Goal: Navigation & Orientation: Find specific page/section

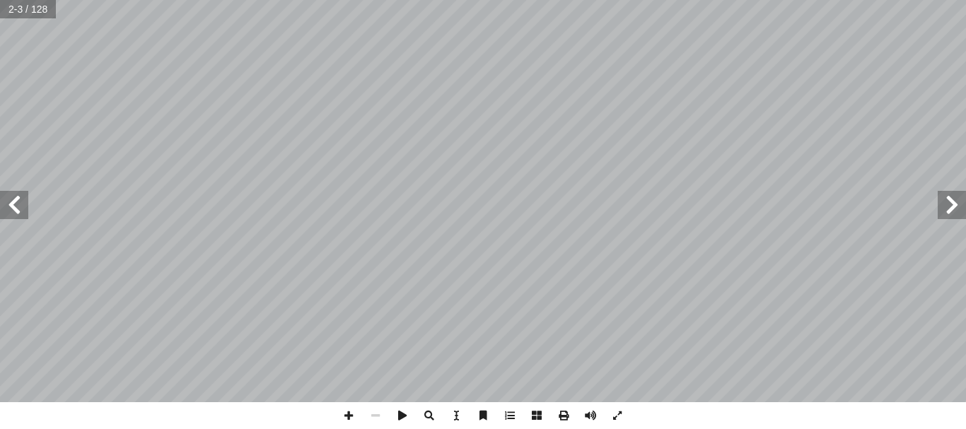
click at [22, 214] on span at bounding box center [14, 205] width 28 height 28
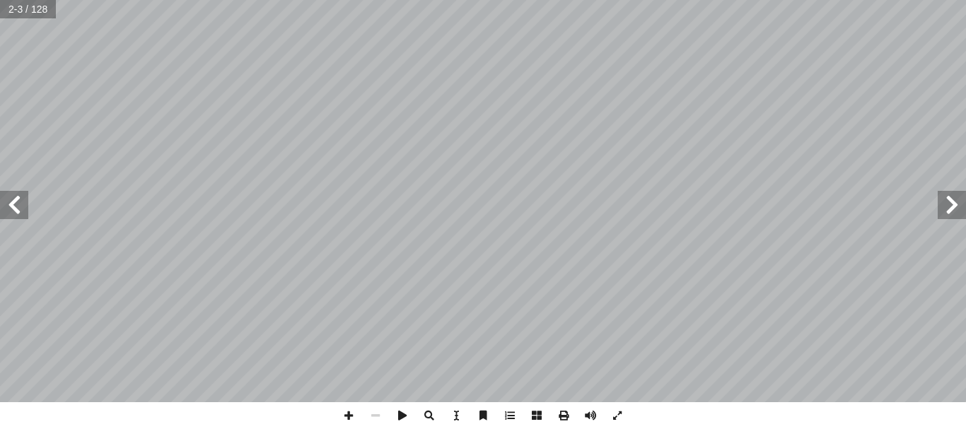
click at [22, 214] on span at bounding box center [14, 205] width 28 height 28
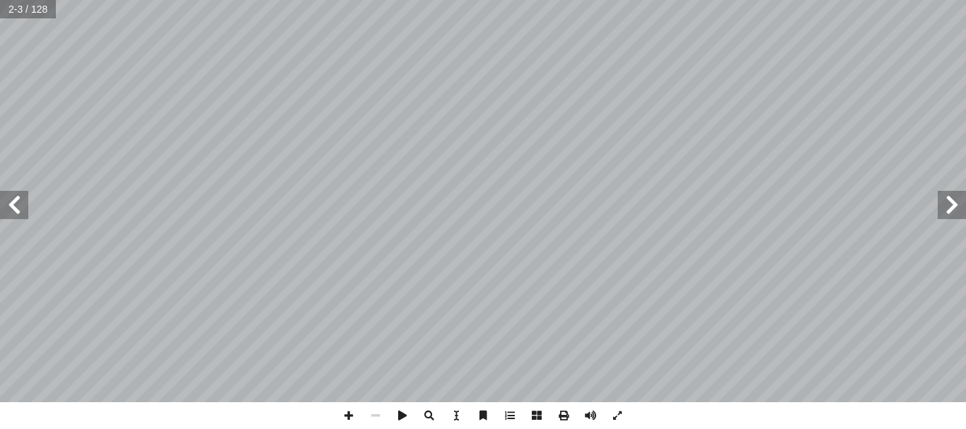
click at [22, 214] on span at bounding box center [14, 205] width 28 height 28
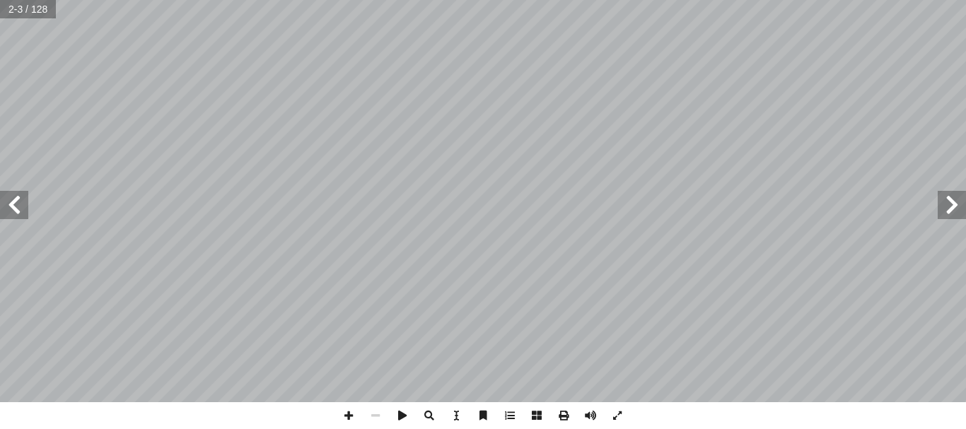
click at [22, 214] on span at bounding box center [14, 205] width 28 height 28
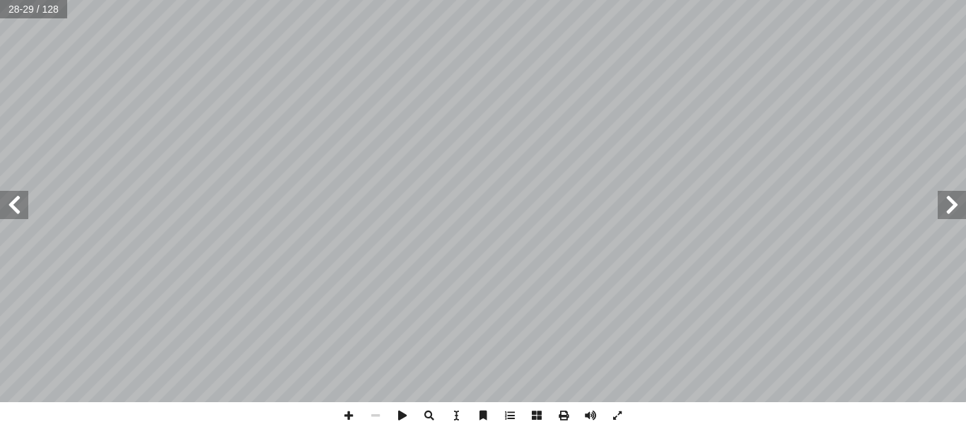
click at [22, 214] on span at bounding box center [14, 205] width 28 height 28
click at [615, 415] on span at bounding box center [617, 416] width 27 height 27
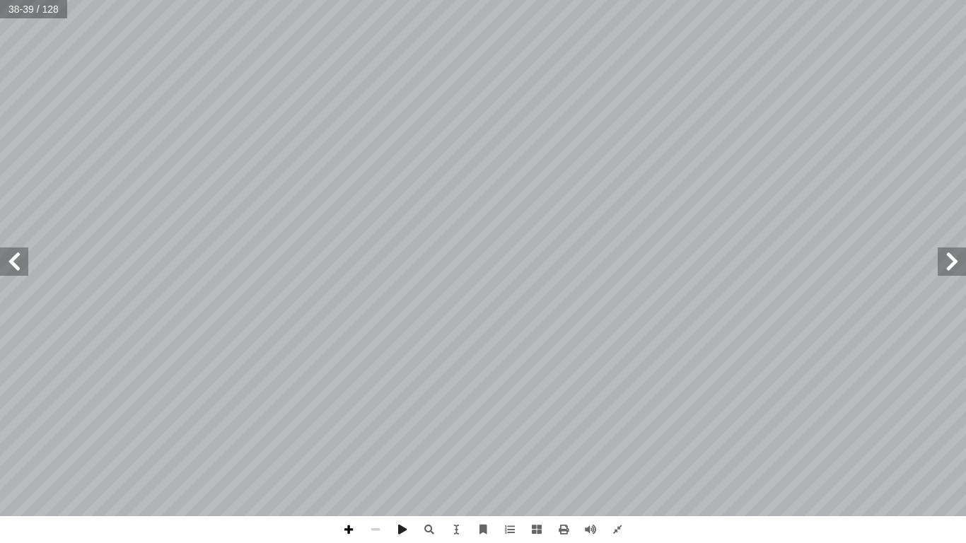
click at [347, 429] on span at bounding box center [348, 529] width 27 height 27
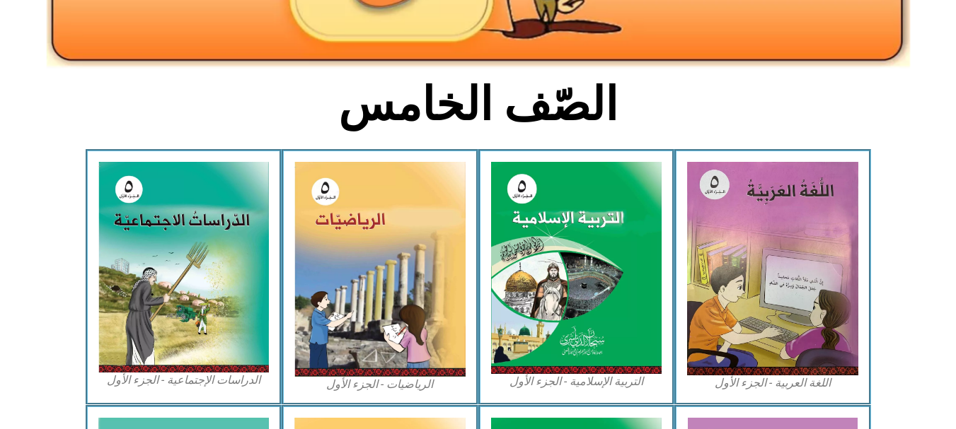
scroll to position [311, 0]
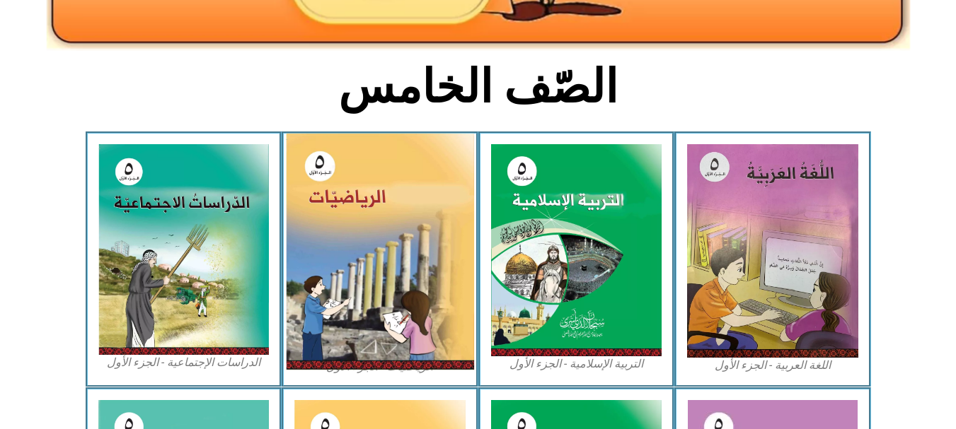
click at [397, 265] on img at bounding box center [380, 252] width 188 height 236
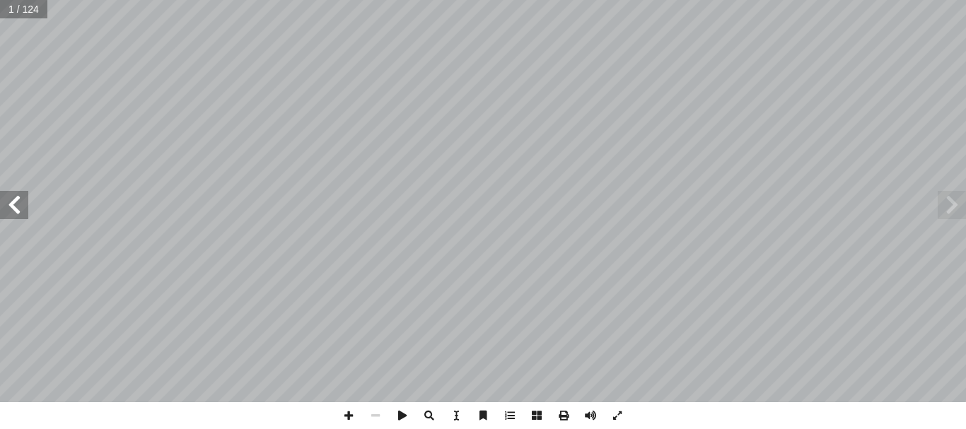
click at [18, 209] on span at bounding box center [14, 205] width 28 height 28
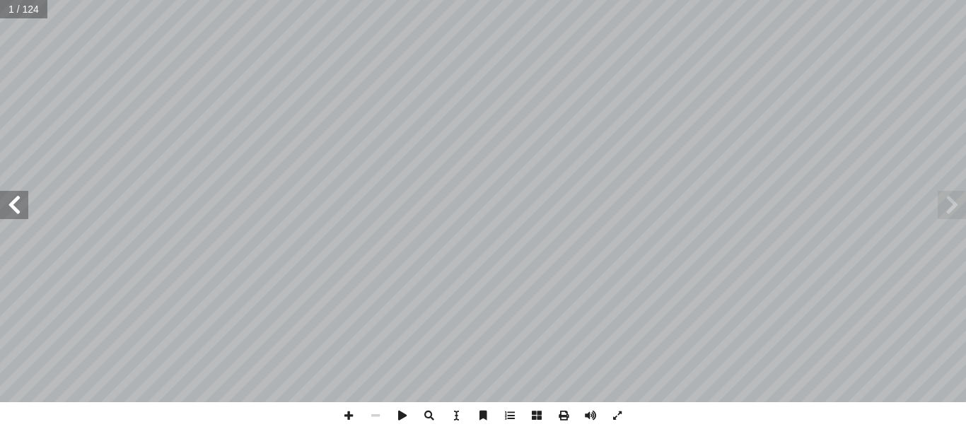
click at [18, 209] on span at bounding box center [14, 205] width 28 height 28
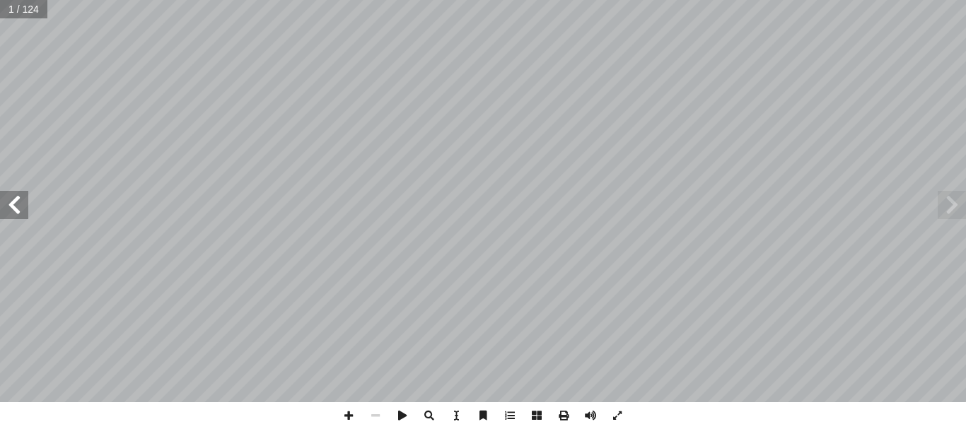
click at [18, 209] on span at bounding box center [14, 205] width 28 height 28
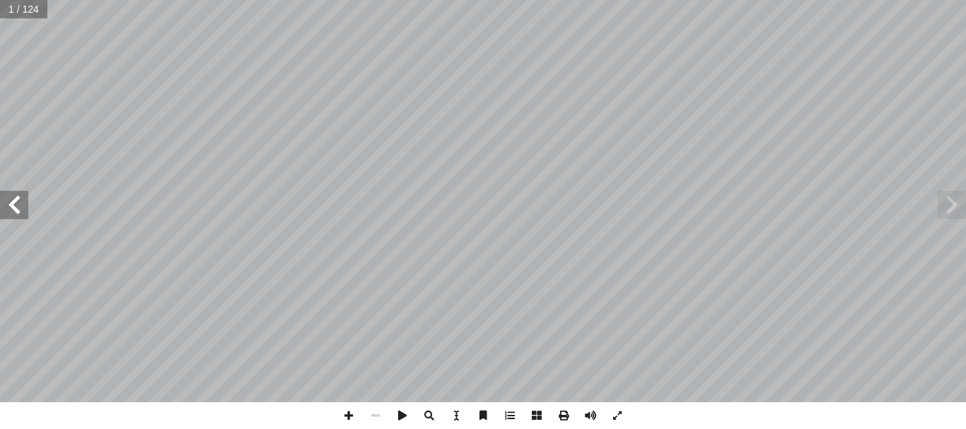
click at [18, 209] on span at bounding box center [14, 205] width 28 height 28
click at [8, 214] on span at bounding box center [14, 205] width 28 height 28
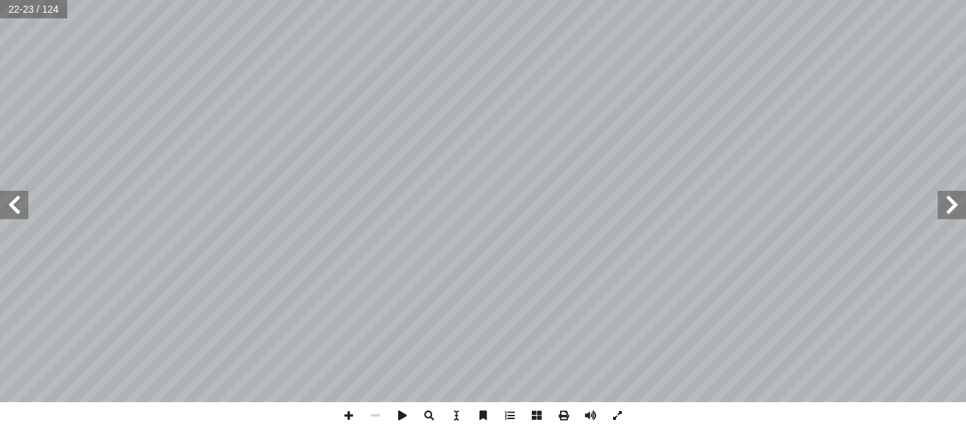
click at [613, 415] on span at bounding box center [617, 416] width 27 height 27
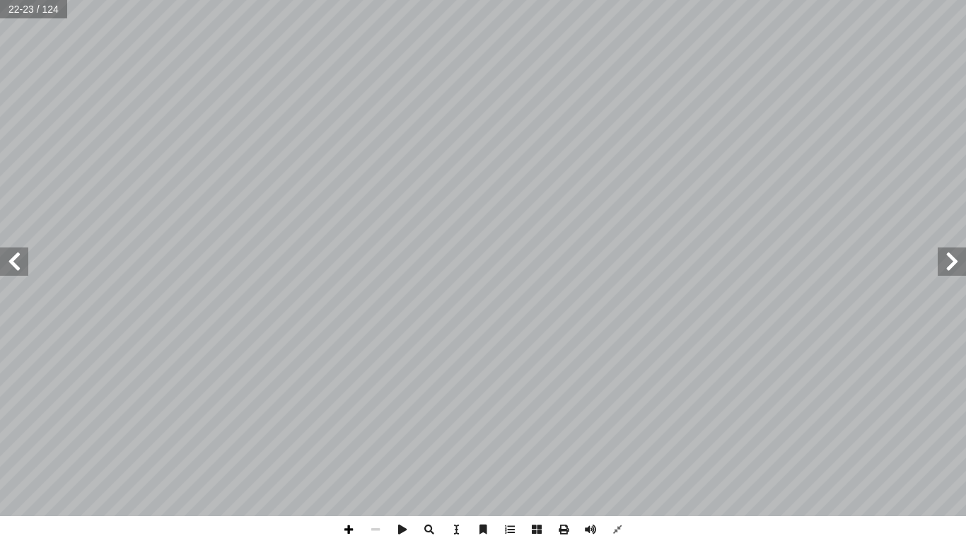
click at [349, 429] on span at bounding box center [348, 529] width 27 height 27
click at [13, 267] on span at bounding box center [14, 262] width 28 height 28
